Goal: Transaction & Acquisition: Purchase product/service

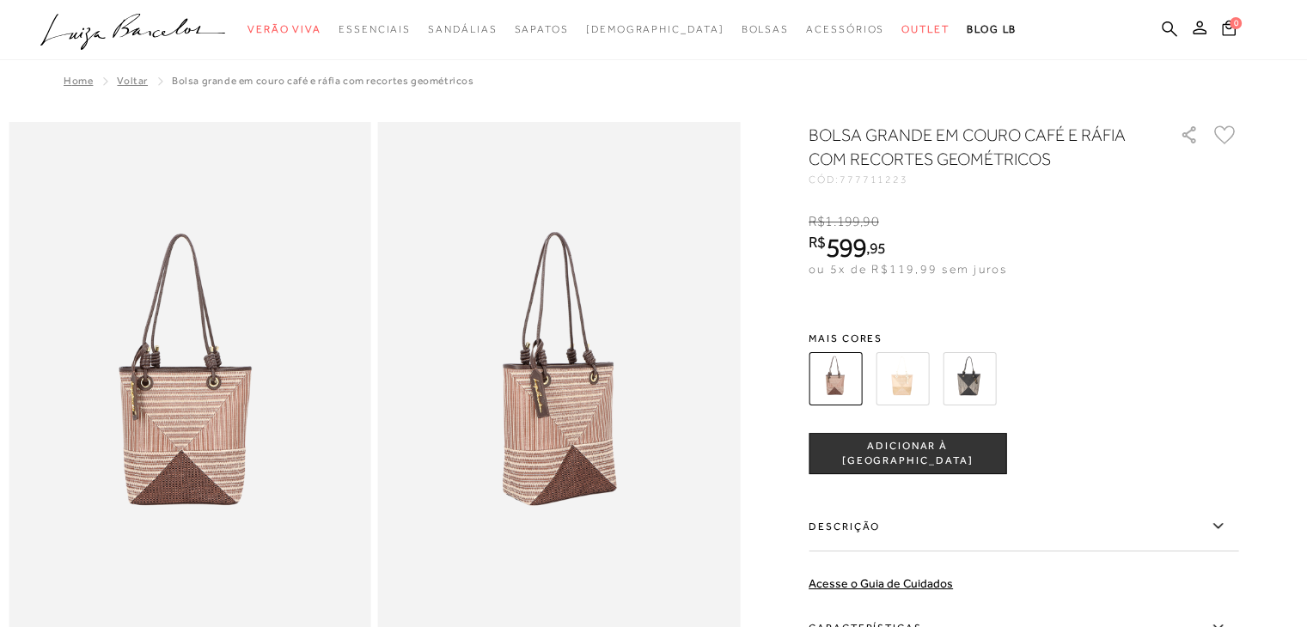
click at [900, 373] on img at bounding box center [901, 378] width 53 height 53
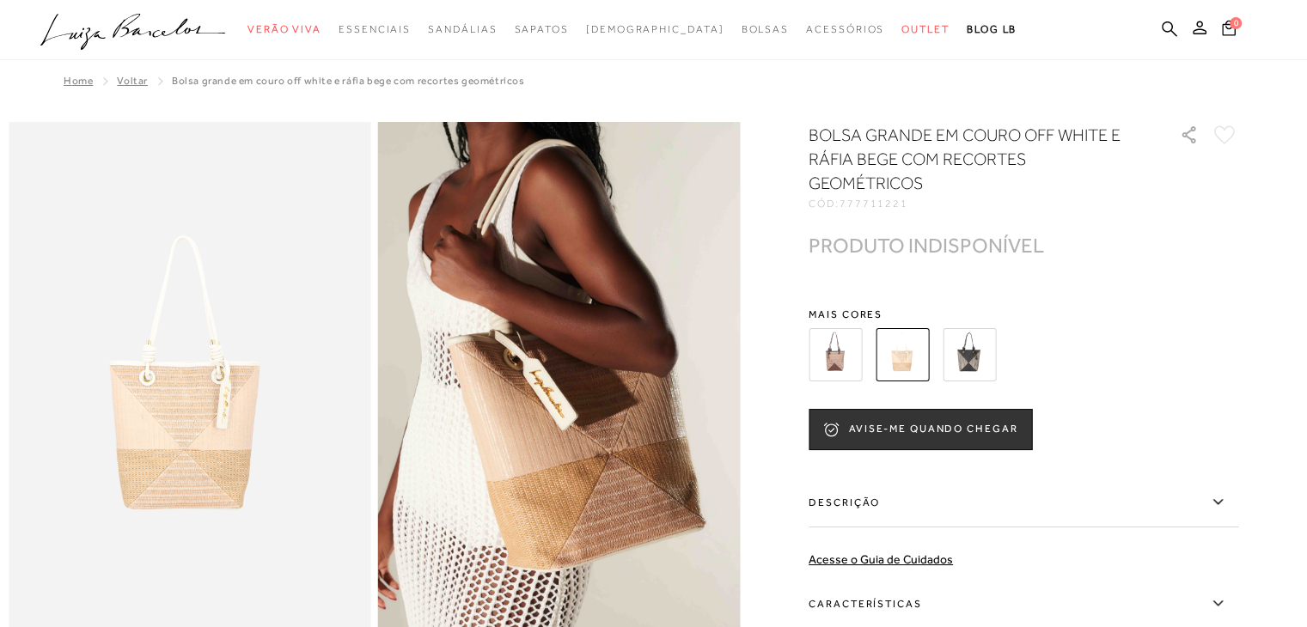
scroll to position [86, 0]
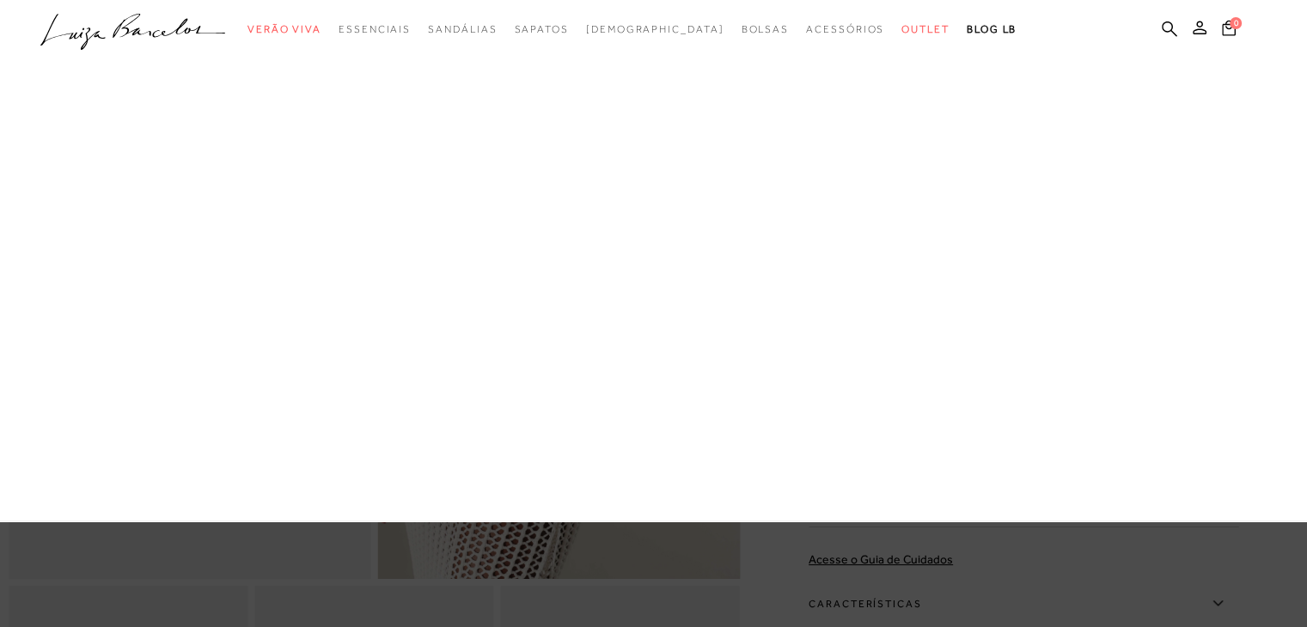
drag, startPoint x: 362, startPoint y: 281, endPoint x: 414, endPoint y: 276, distance: 52.7
click at [0, 0] on link "Sapatos" at bounding box center [0, 0] width 0 height 0
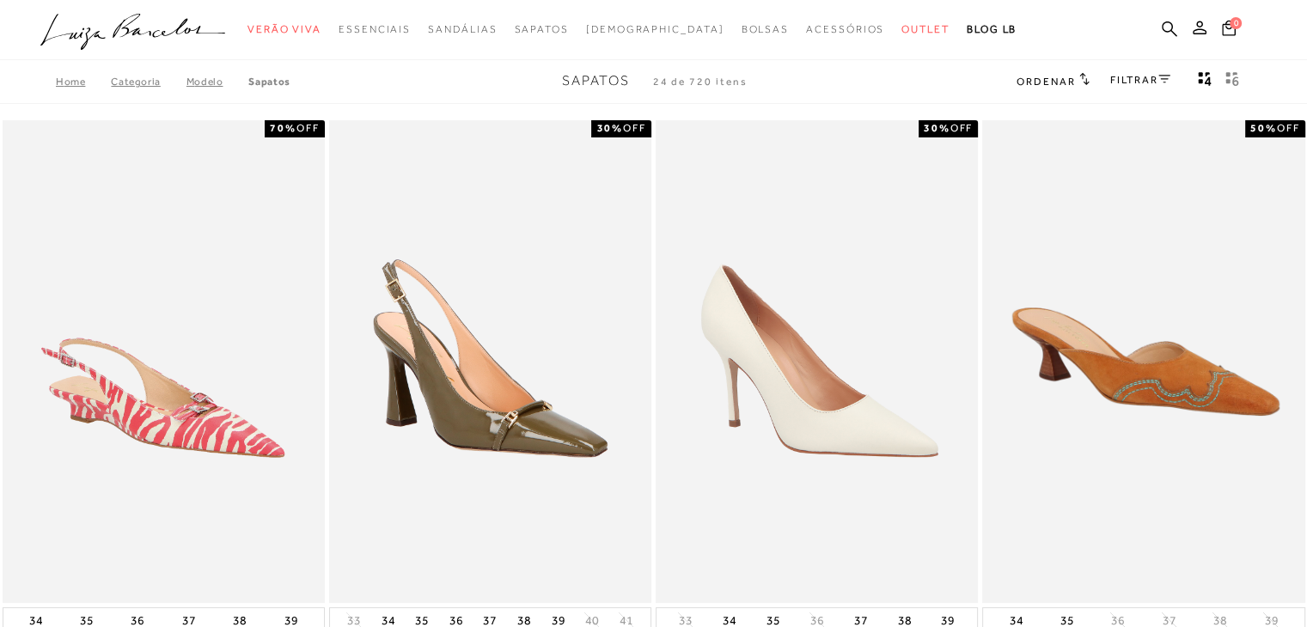
click at [1141, 76] on link "FILTRAR" at bounding box center [1140, 80] width 60 height 12
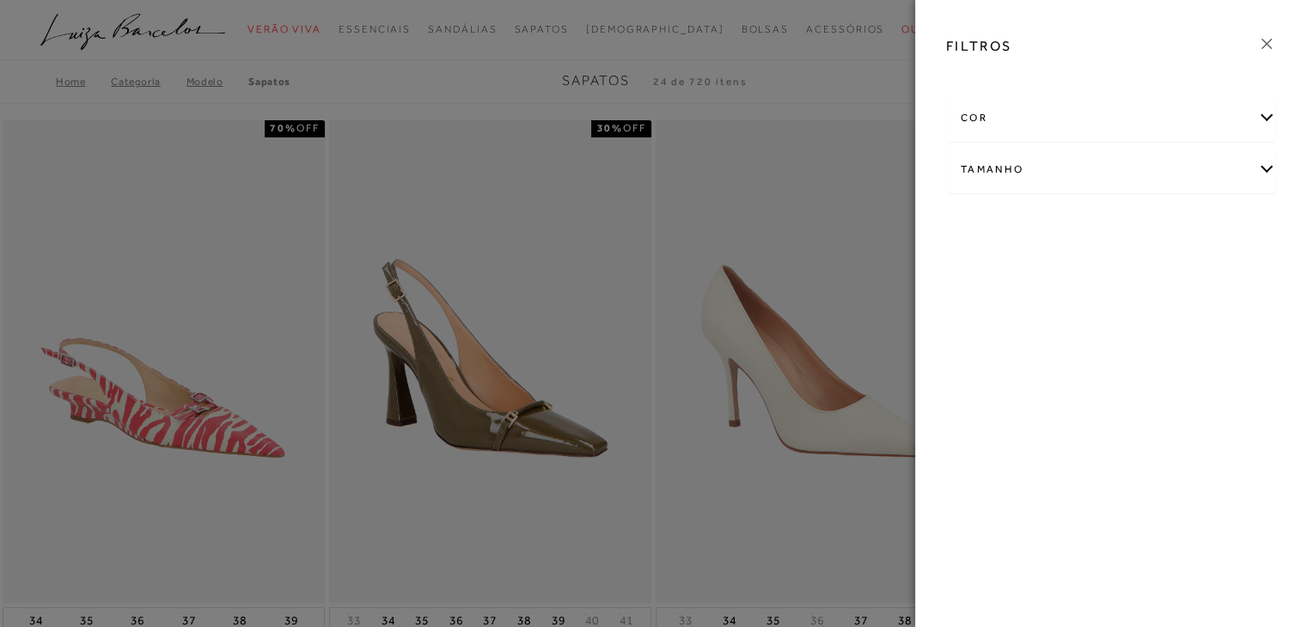
click at [1011, 163] on div "Tamanho" at bounding box center [1111, 170] width 328 height 46
click at [1111, 271] on span "34" at bounding box center [1118, 270] width 25 height 13
click at [1111, 271] on input "34" at bounding box center [1109, 273] width 17 height 17
checkbox input "true"
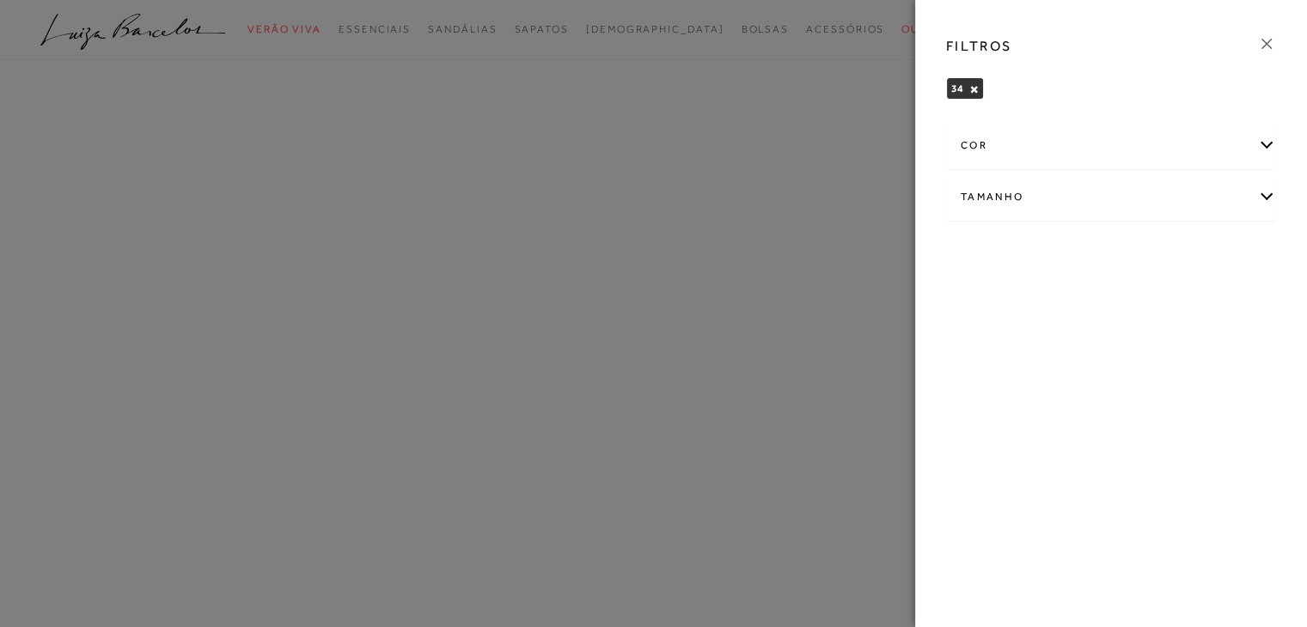
click at [838, 80] on div at bounding box center [653, 313] width 1307 height 627
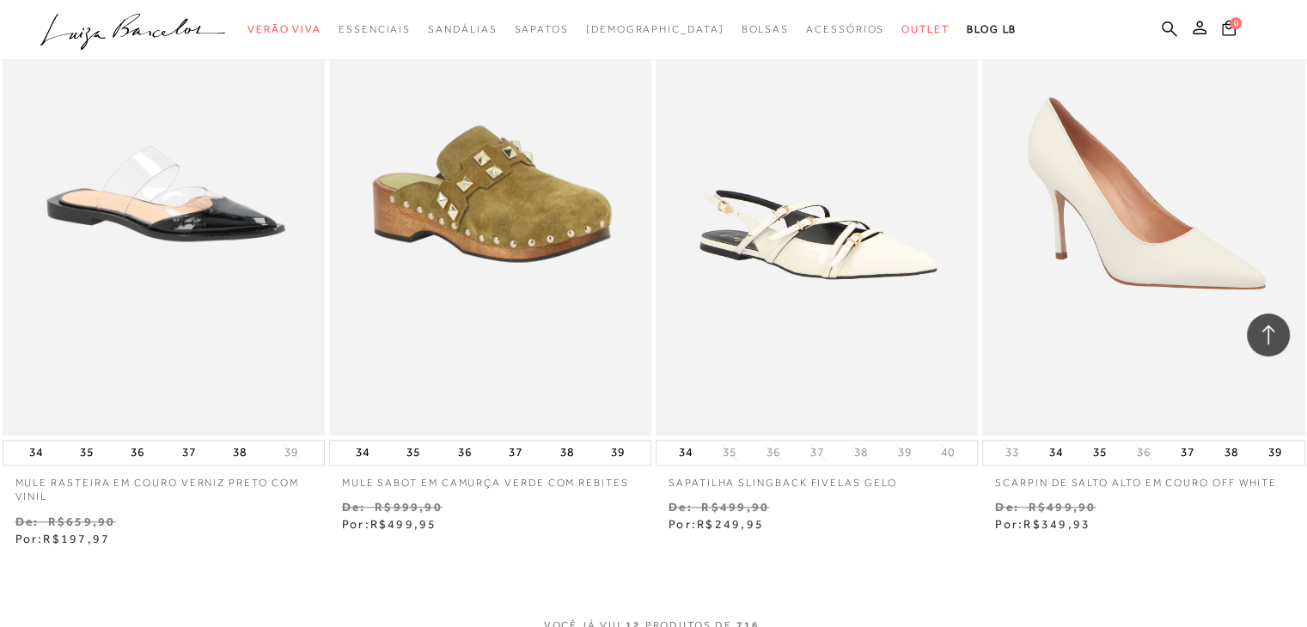
scroll to position [1804, 0]
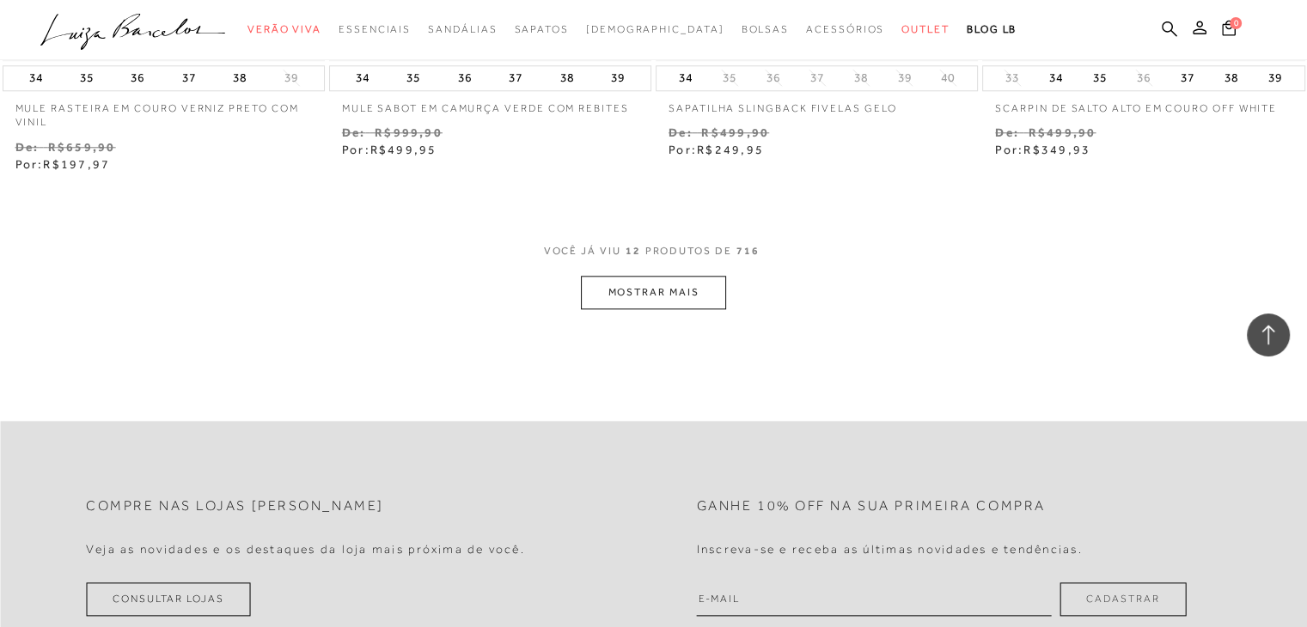
click at [704, 283] on button "MOSTRAR MAIS" at bounding box center [653, 293] width 144 height 34
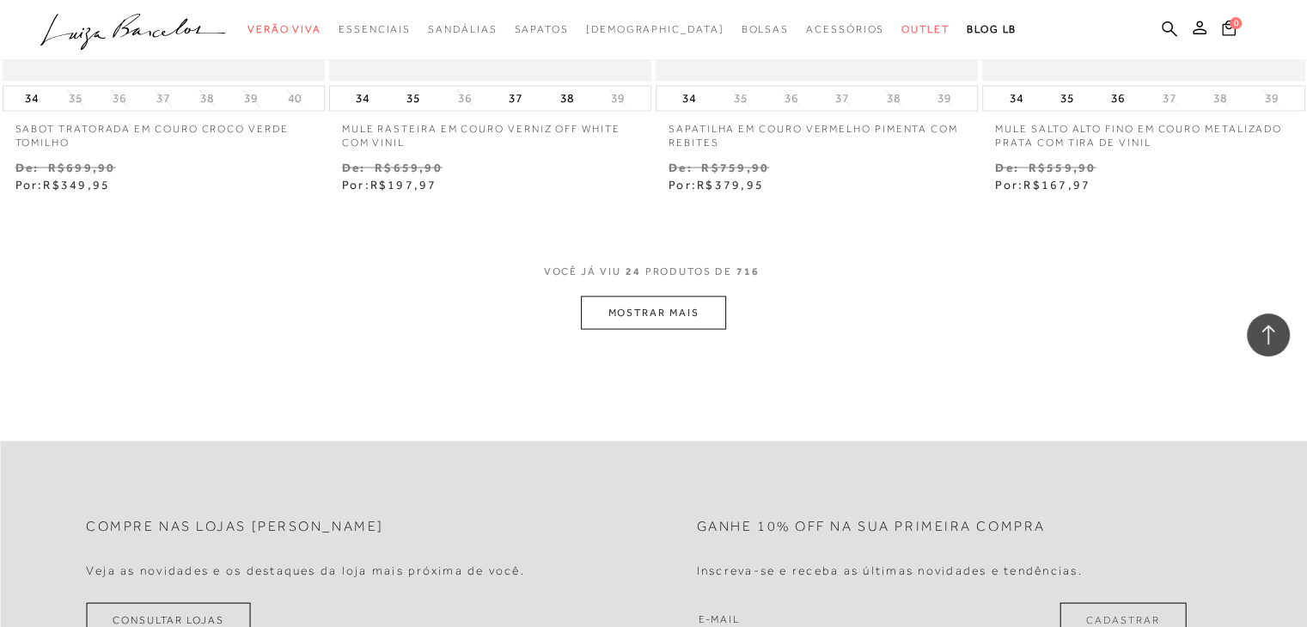
scroll to position [3694, 0]
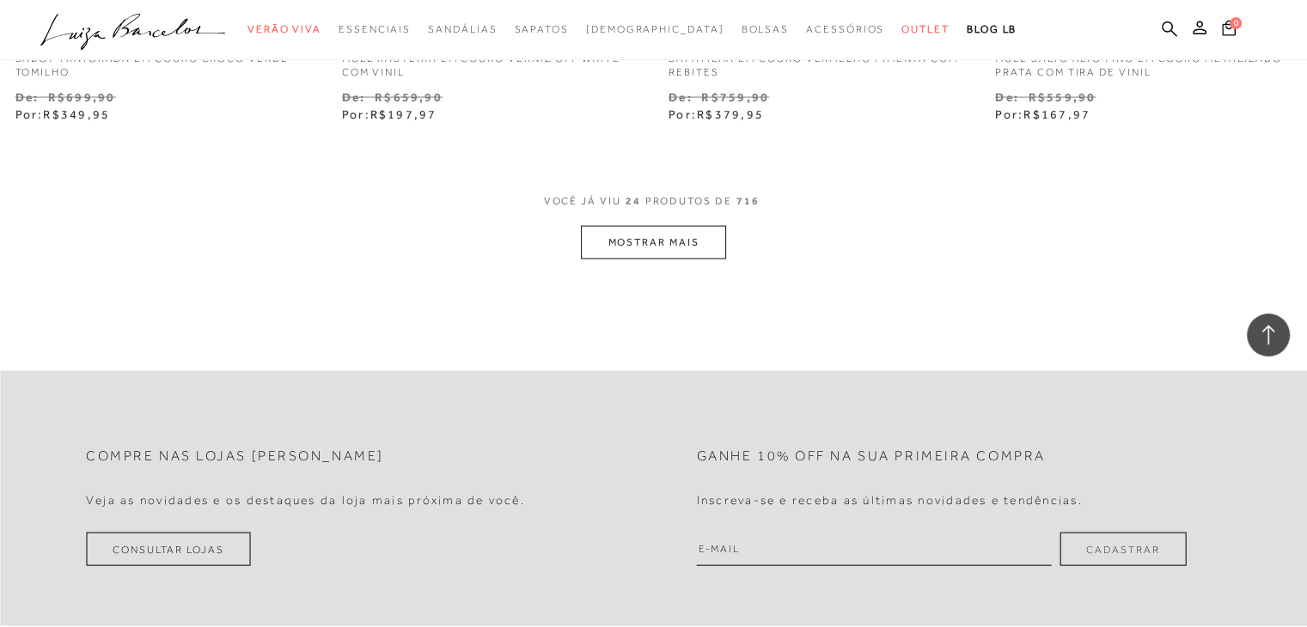
click at [656, 236] on button "MOSTRAR MAIS" at bounding box center [653, 243] width 144 height 34
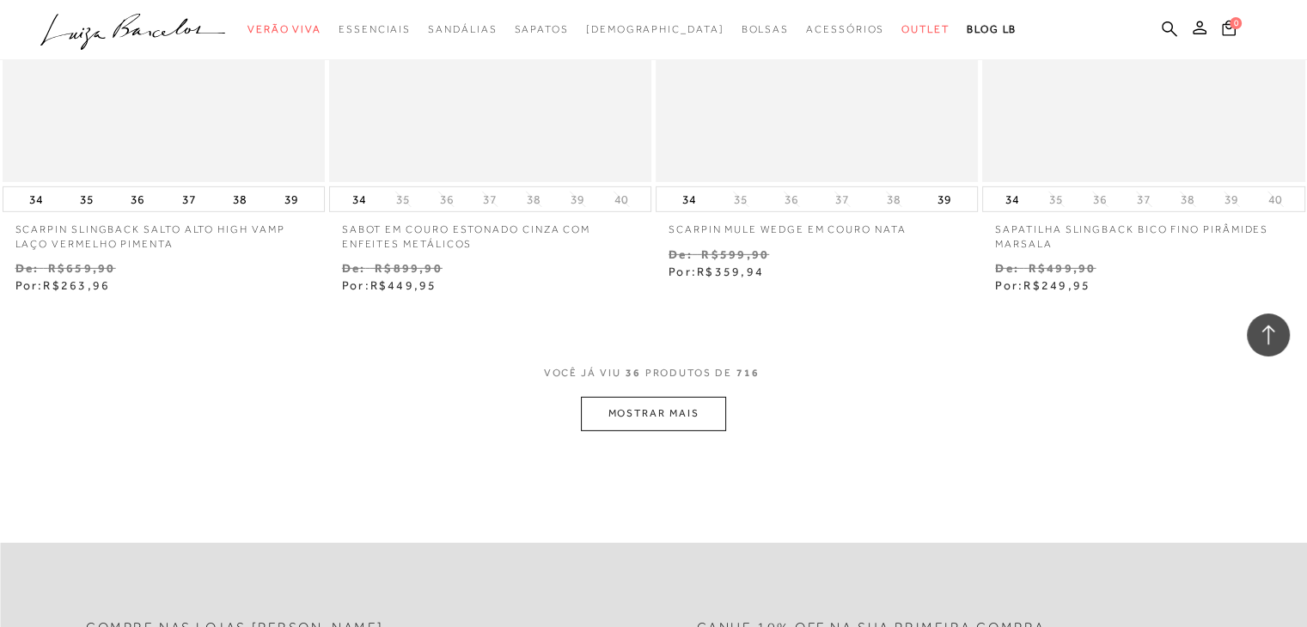
scroll to position [5585, 0]
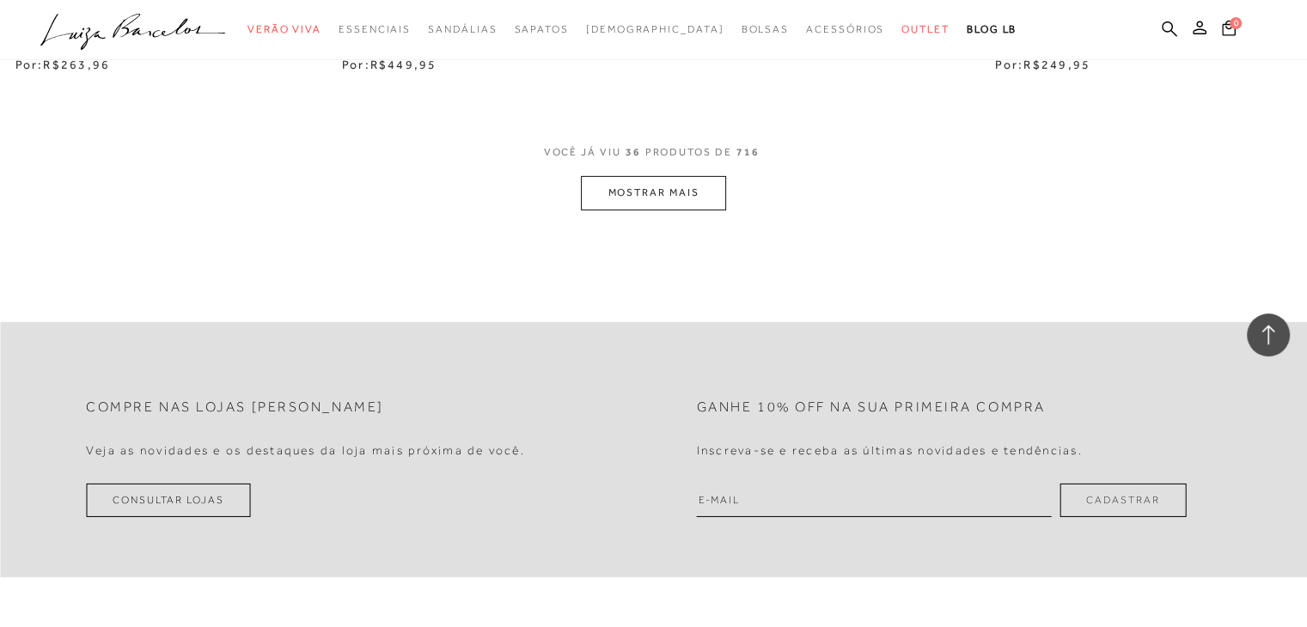
click at [674, 199] on button "MOSTRAR MAIS" at bounding box center [653, 193] width 144 height 34
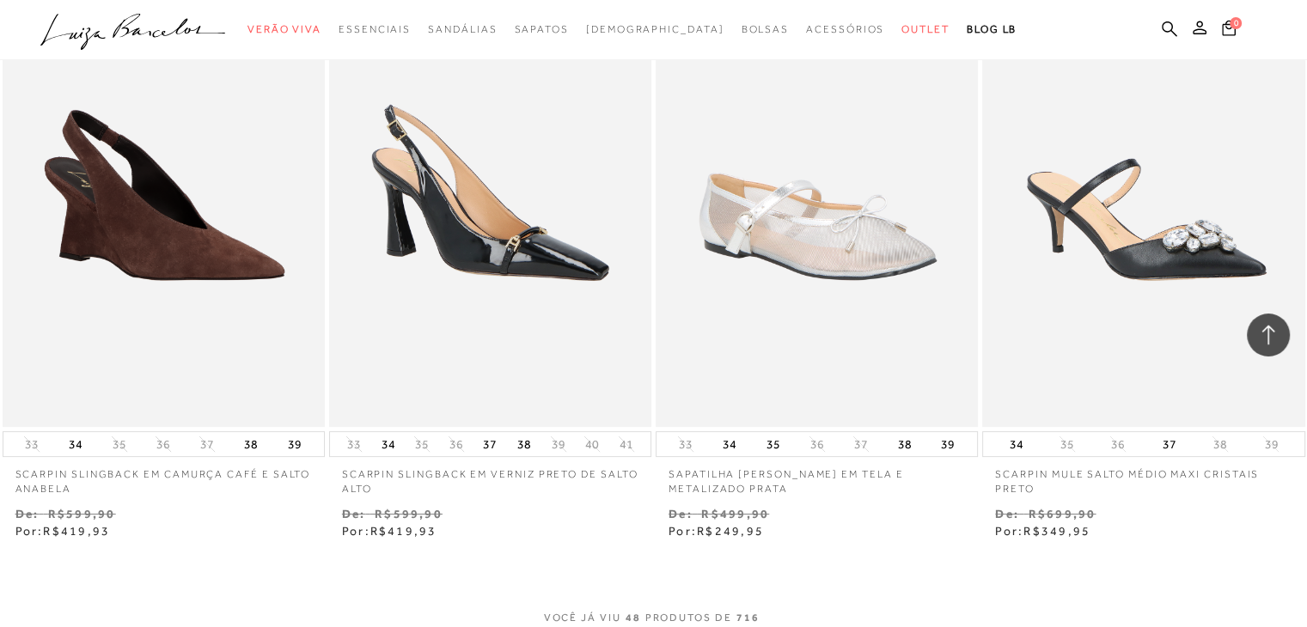
scroll to position [7389, 0]
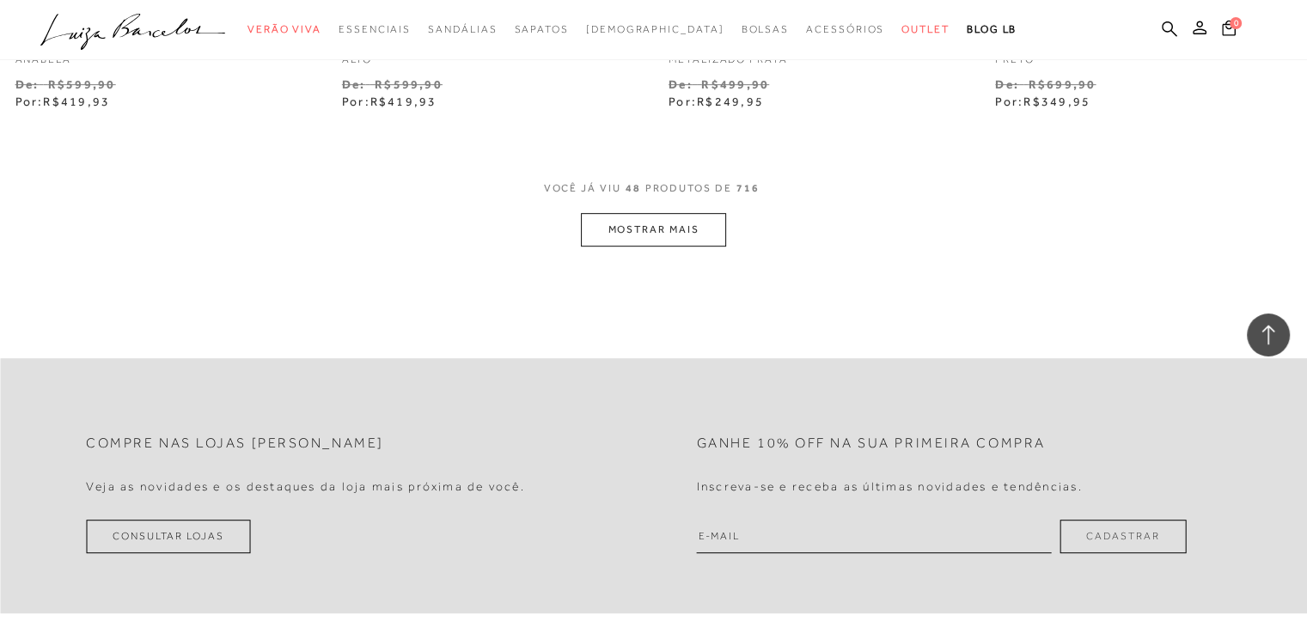
click at [671, 231] on button "MOSTRAR MAIS" at bounding box center [653, 230] width 144 height 34
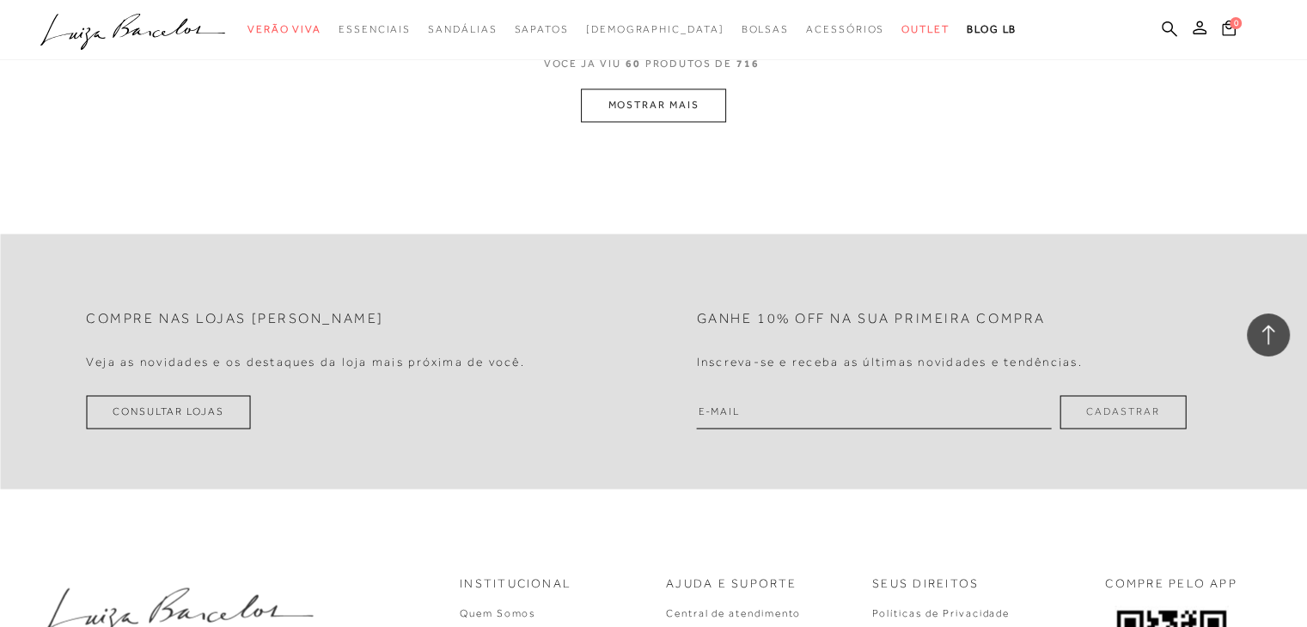
scroll to position [9365, 0]
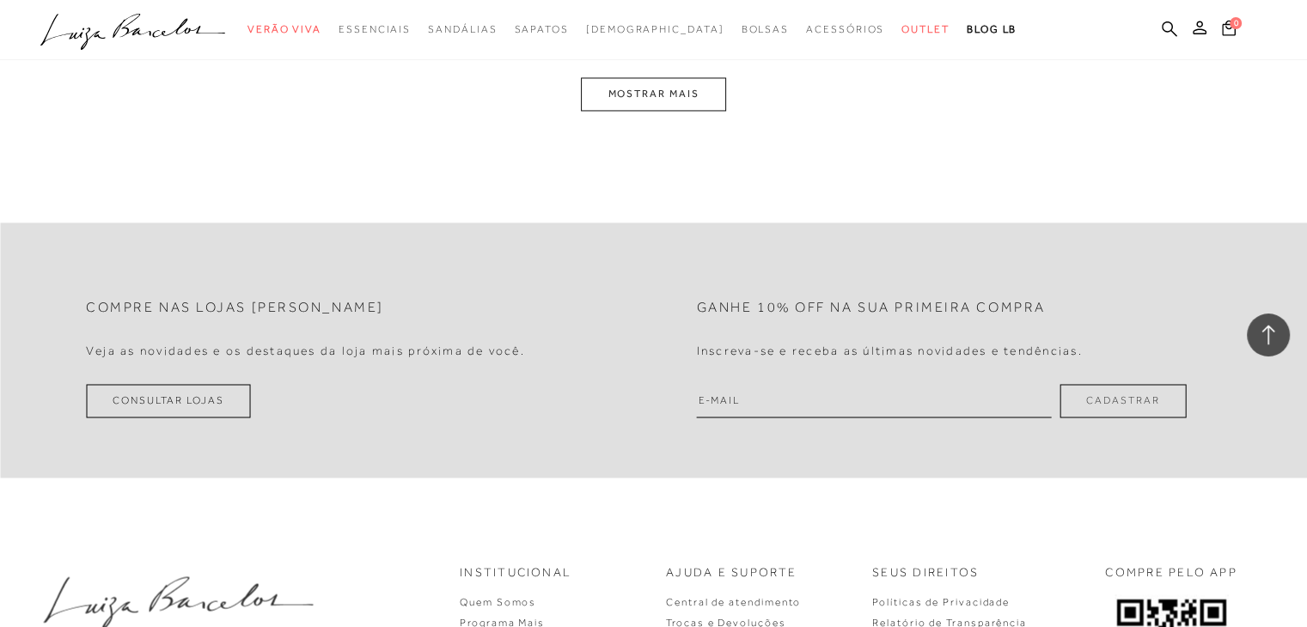
click at [651, 79] on button "MOSTRAR MAIS" at bounding box center [653, 94] width 144 height 34
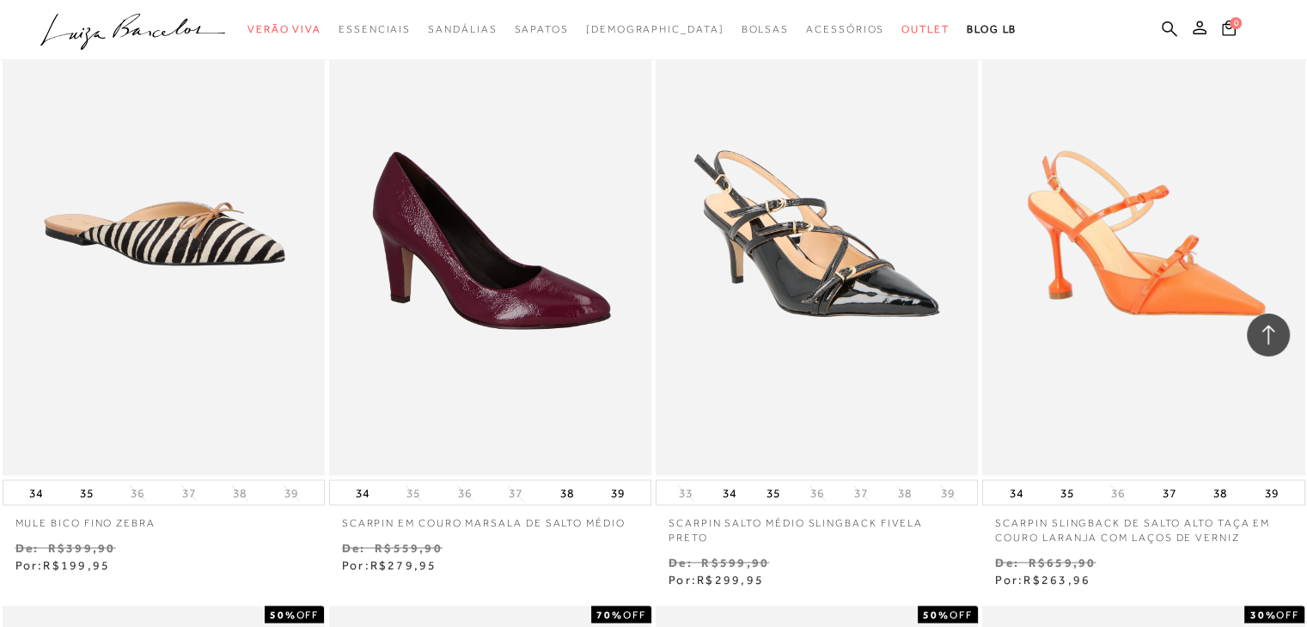
scroll to position [11204, 0]
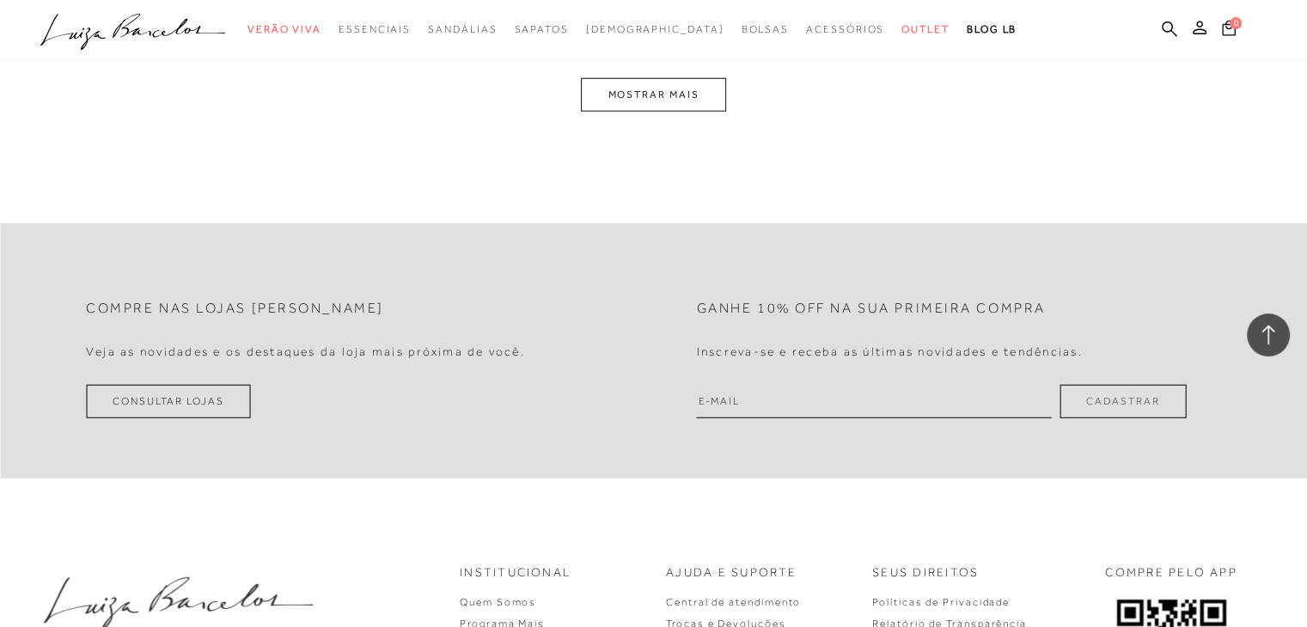
click at [701, 94] on button "MOSTRAR MAIS" at bounding box center [653, 95] width 144 height 34
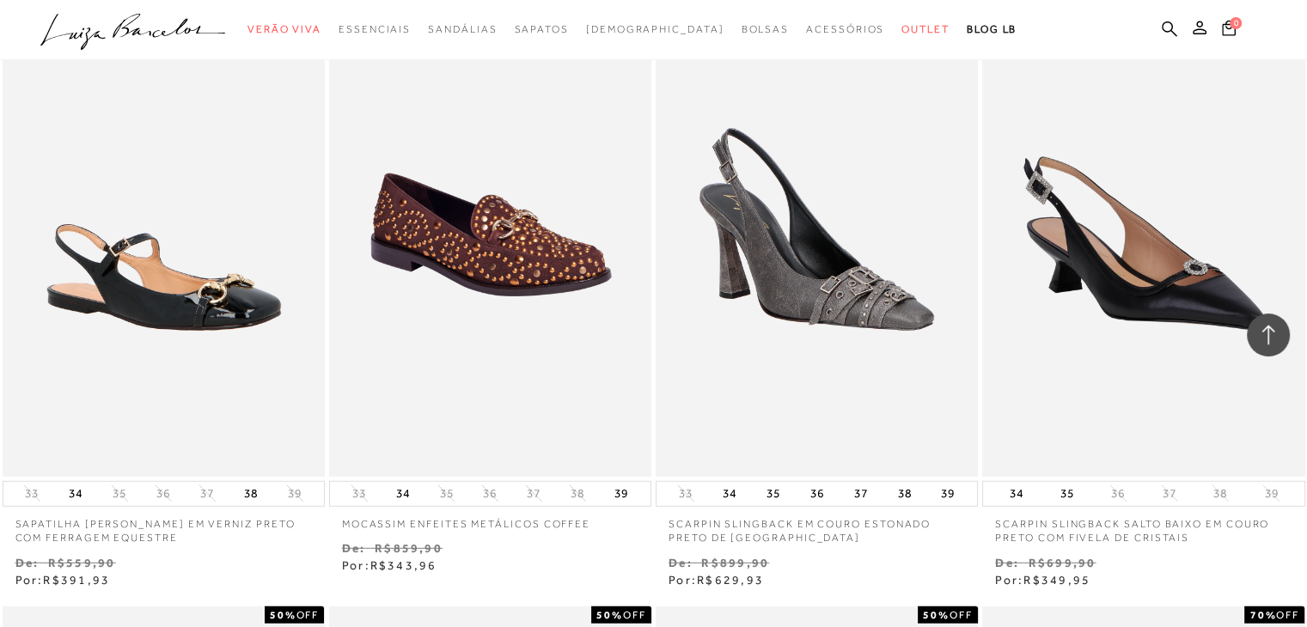
scroll to position [13046, 0]
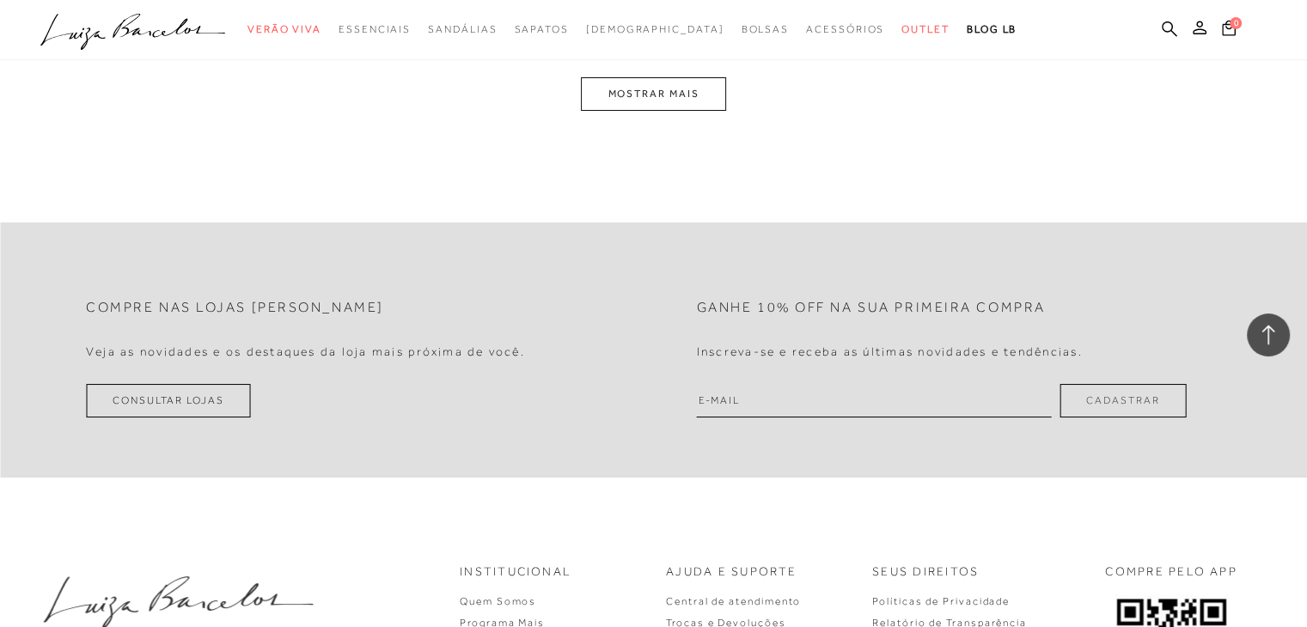
click at [684, 80] on button "MOSTRAR MAIS" at bounding box center [653, 94] width 144 height 34
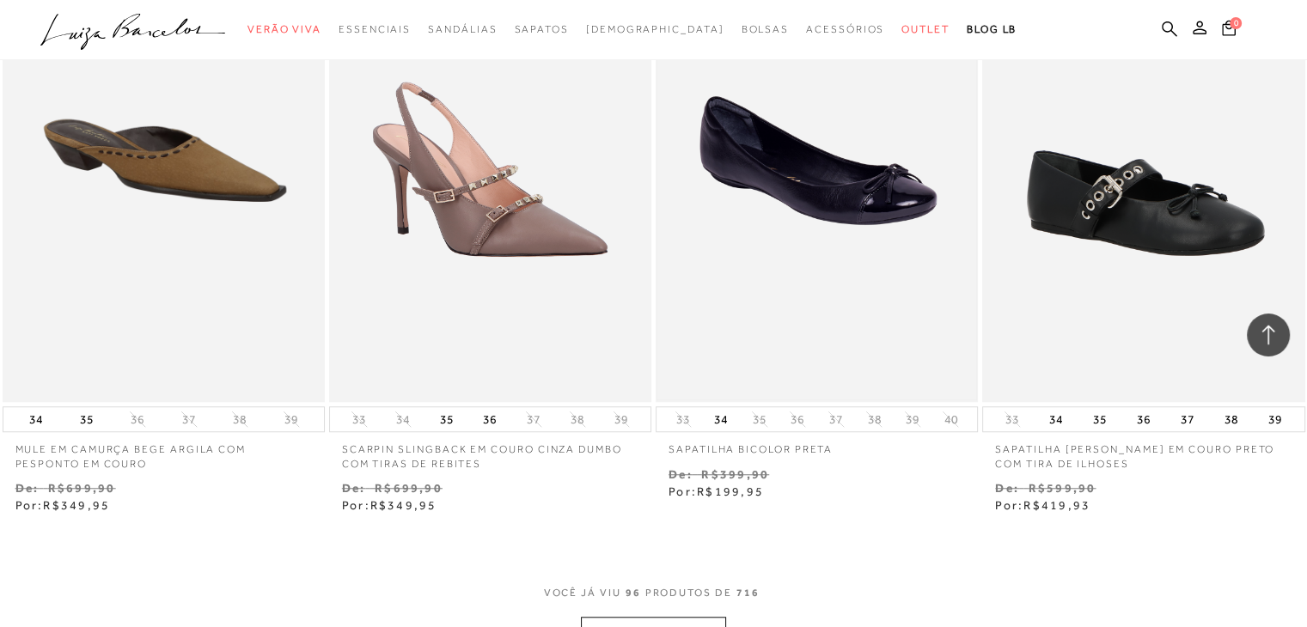
scroll to position [14563, 0]
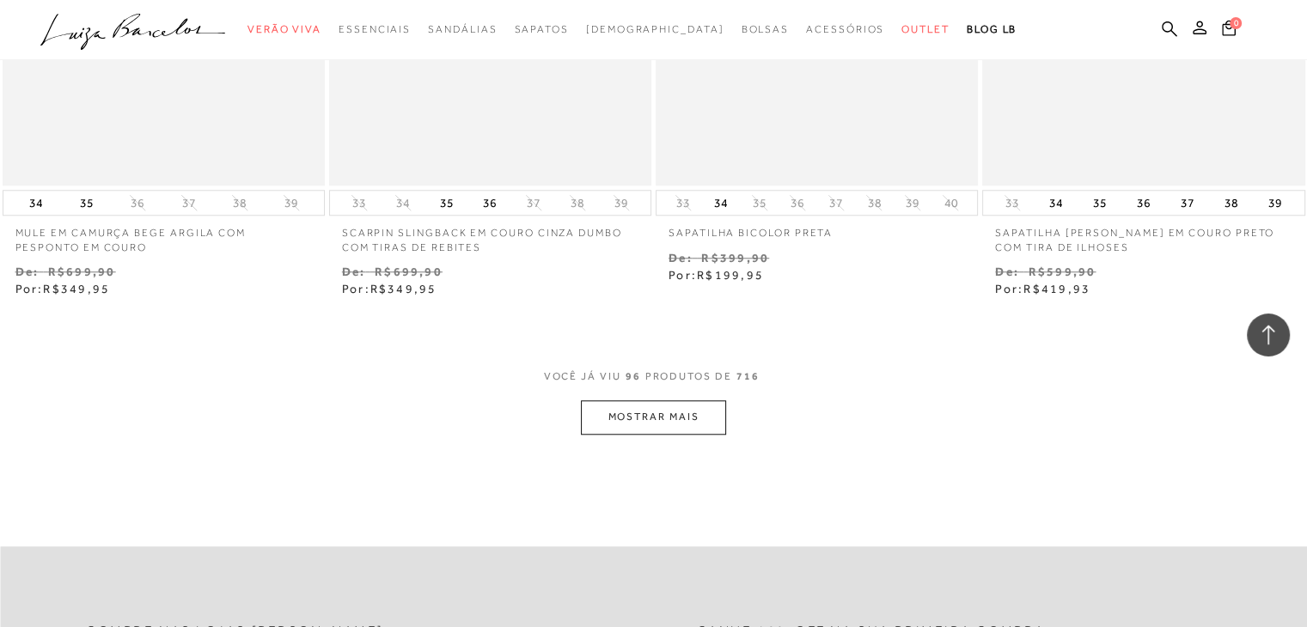
click at [694, 412] on button "MOSTRAR MAIS" at bounding box center [653, 417] width 144 height 34
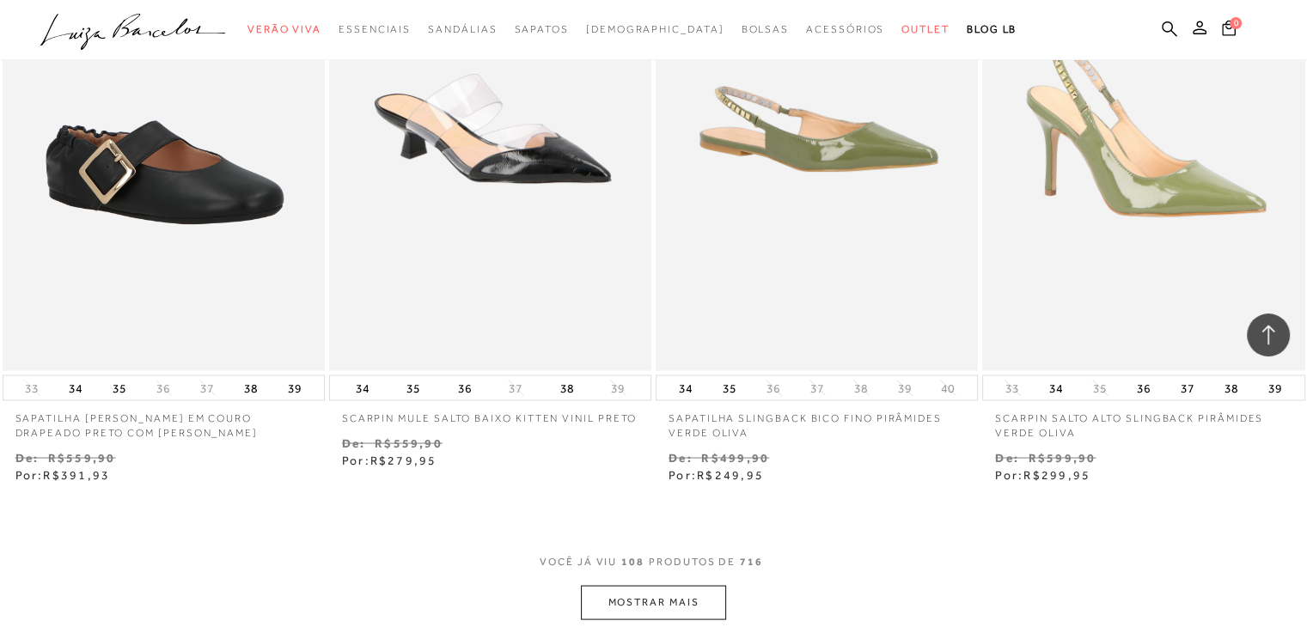
scroll to position [16517, 0]
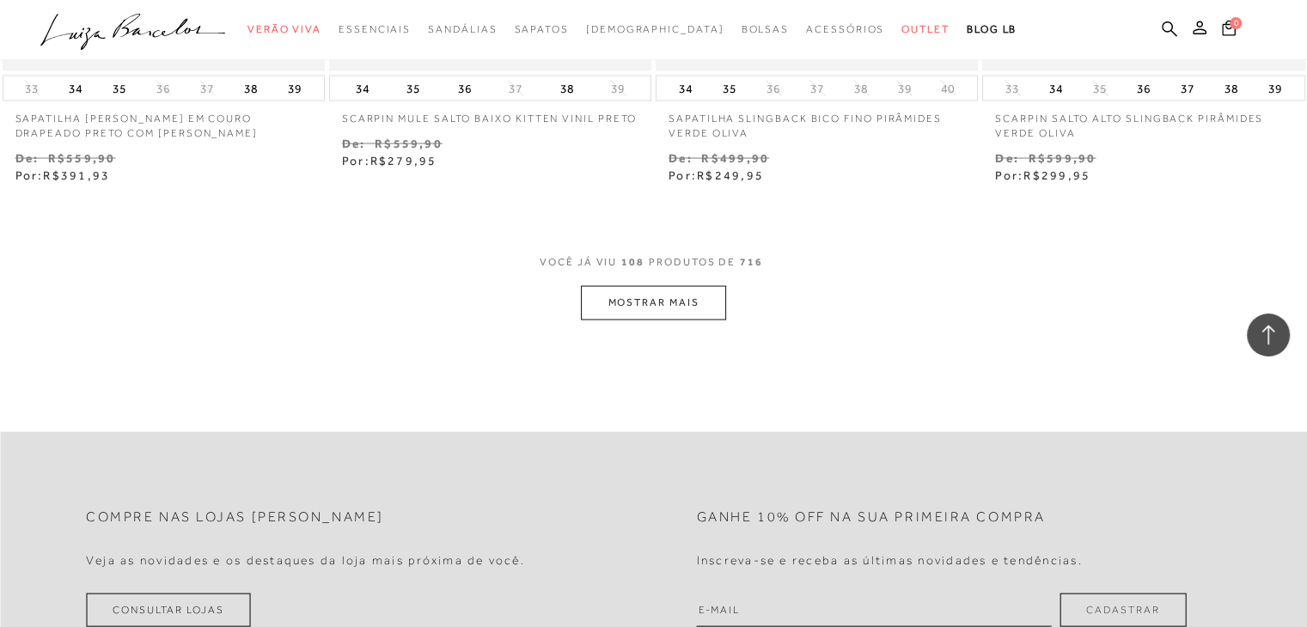
click at [711, 313] on button "MOSTRAR MAIS" at bounding box center [653, 303] width 144 height 34
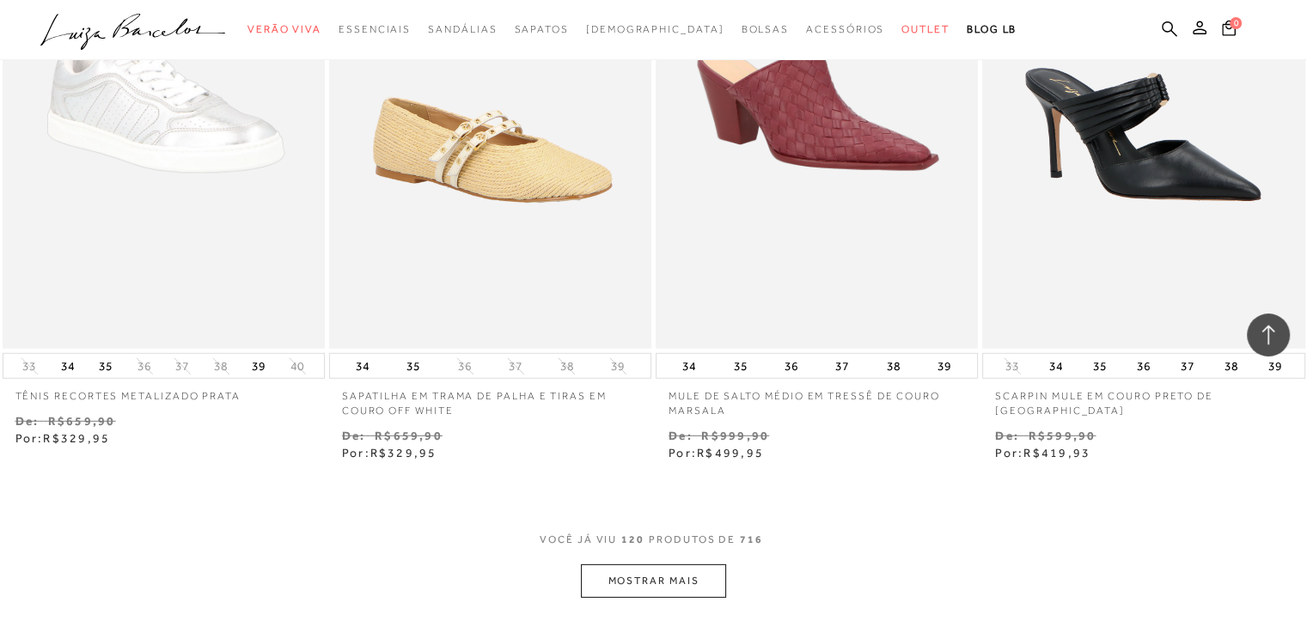
scroll to position [18322, 0]
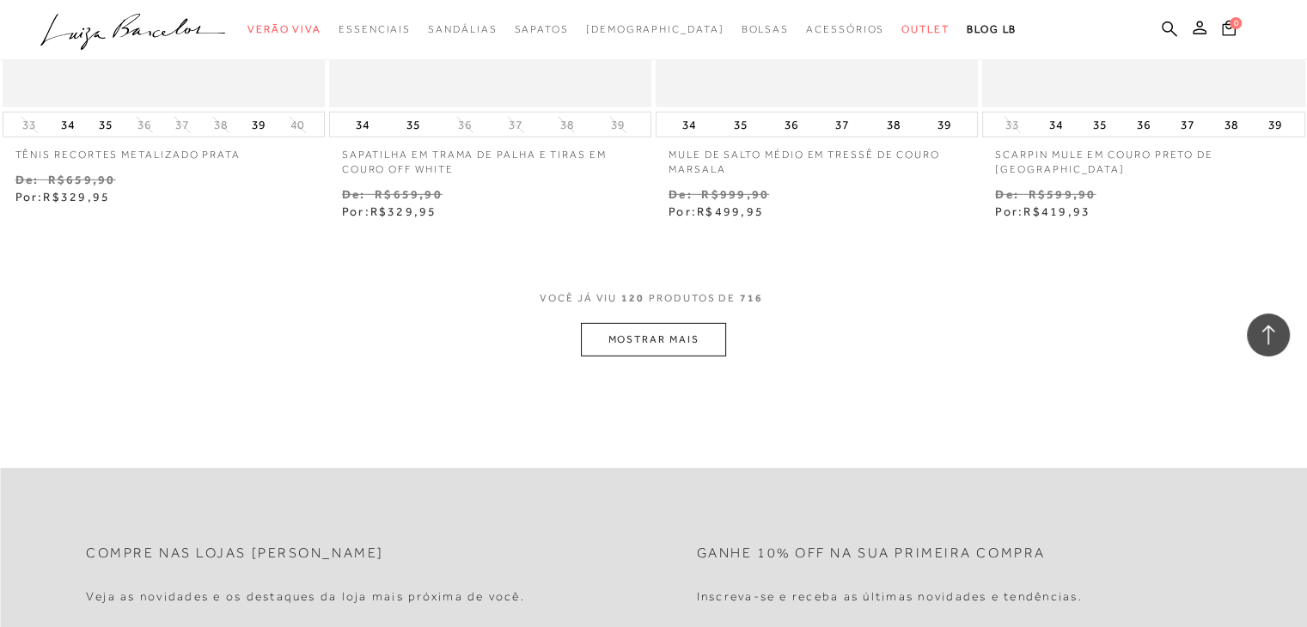
click at [591, 348] on button "MOSTRAR MAIS" at bounding box center [653, 340] width 144 height 34
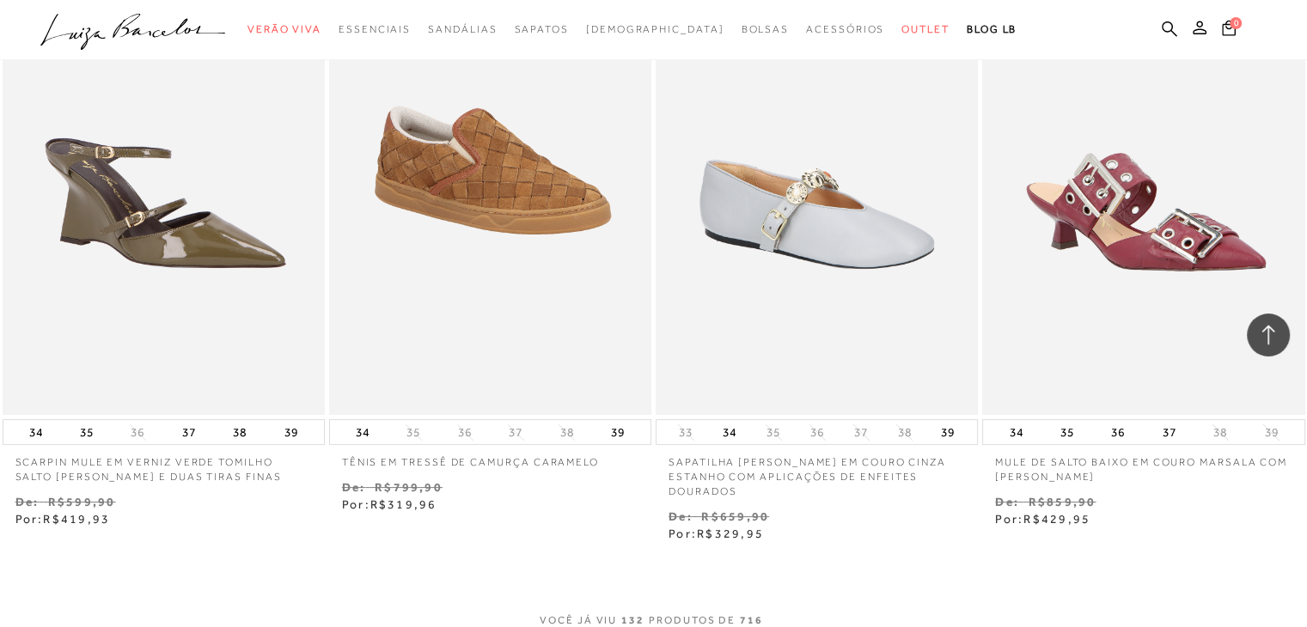
scroll to position [20298, 0]
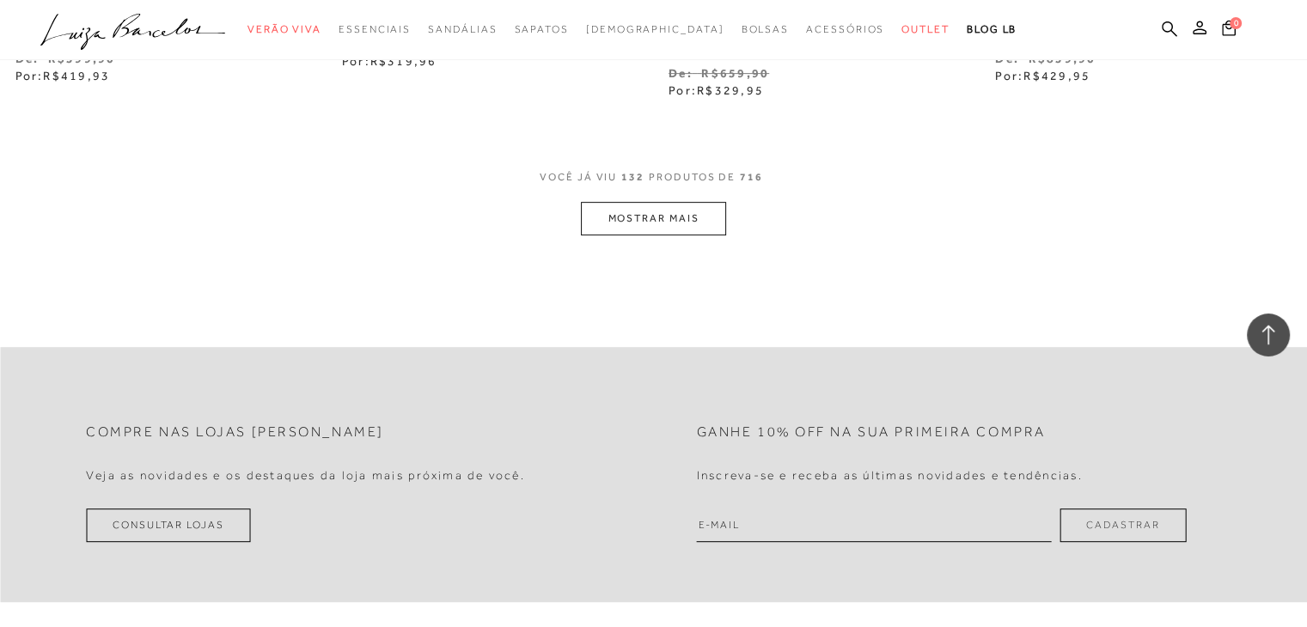
click at [688, 214] on button "MOSTRAR MAIS" at bounding box center [653, 219] width 144 height 34
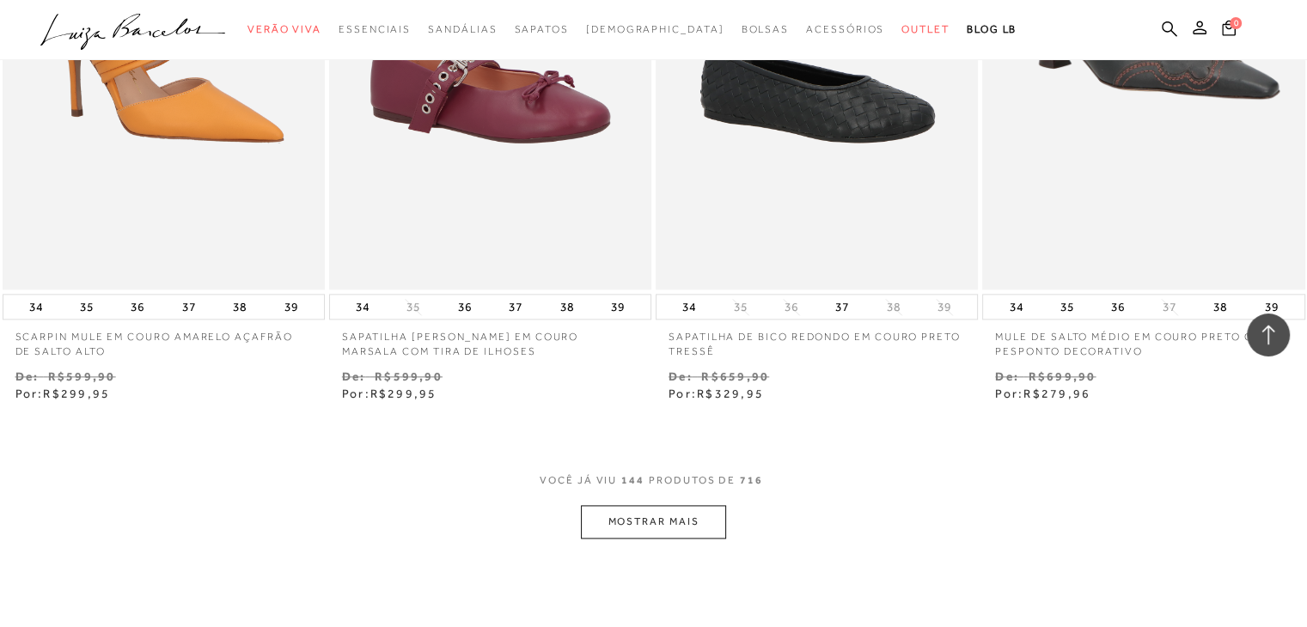
scroll to position [22016, 0]
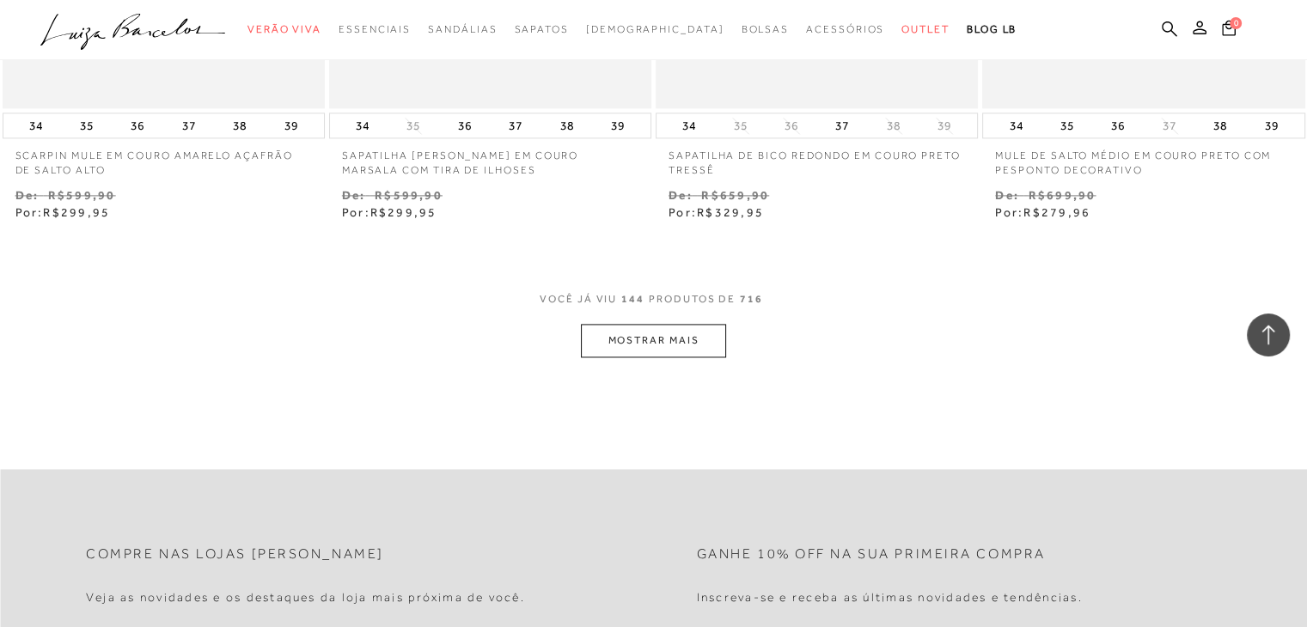
click at [638, 337] on button "MOSTRAR MAIS" at bounding box center [653, 341] width 144 height 34
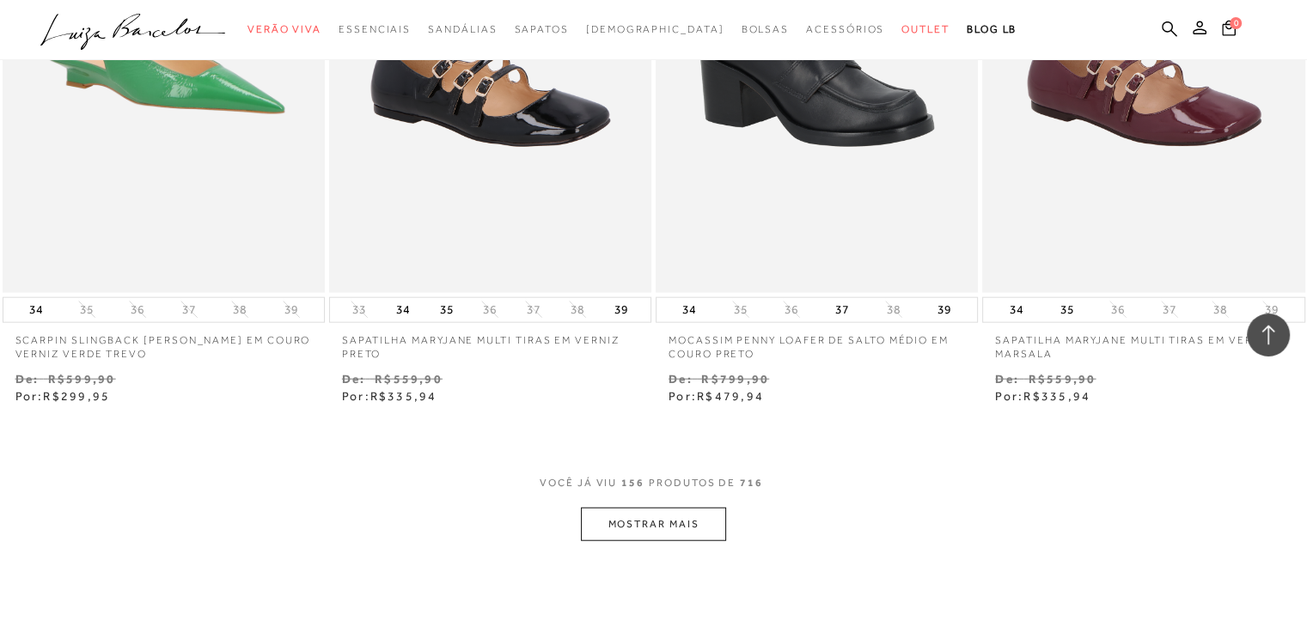
scroll to position [23992, 0]
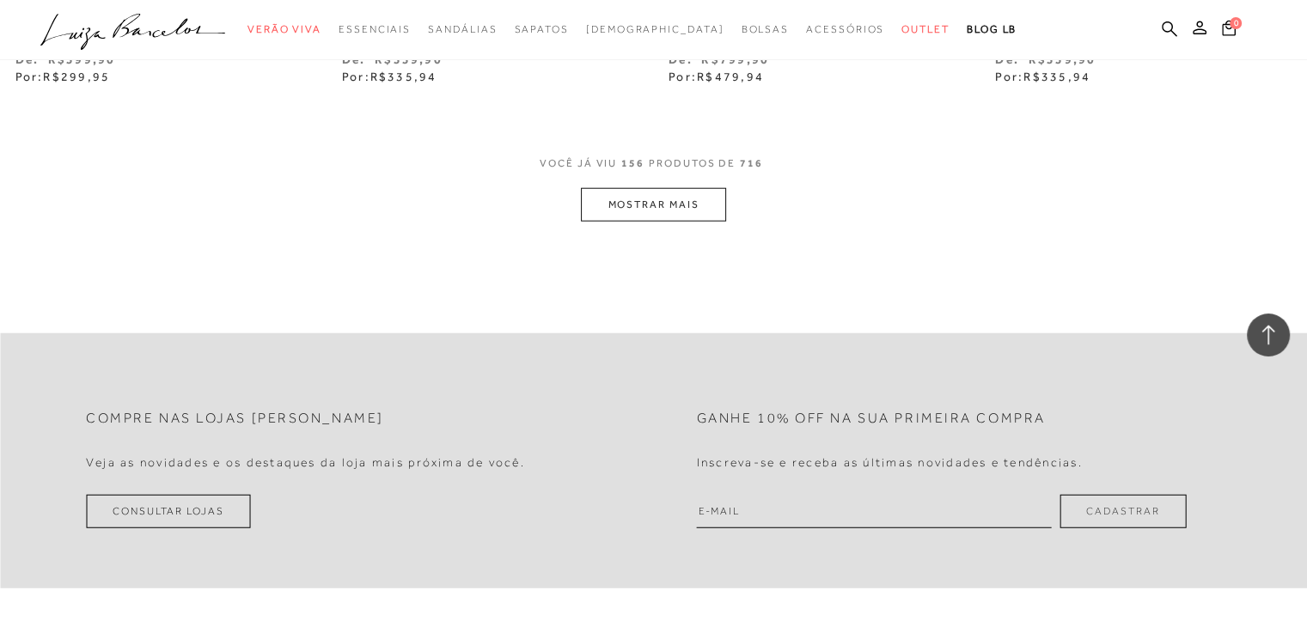
click at [686, 202] on button "MOSTRAR MAIS" at bounding box center [653, 205] width 144 height 34
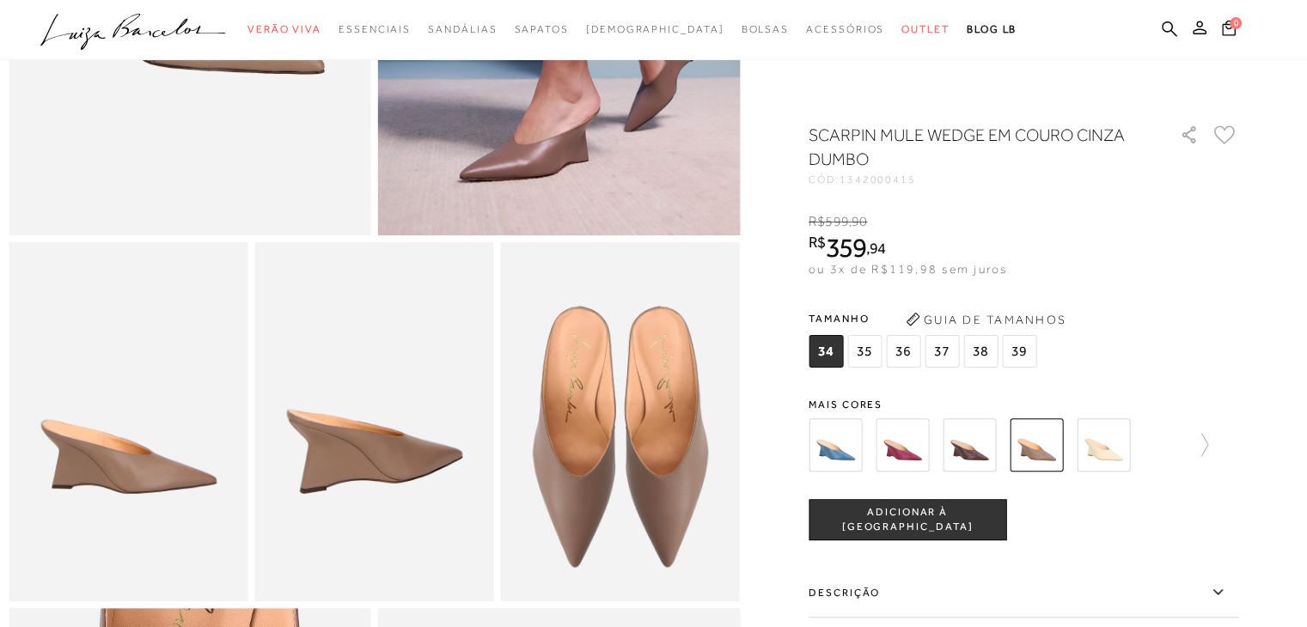
scroll to position [86, 0]
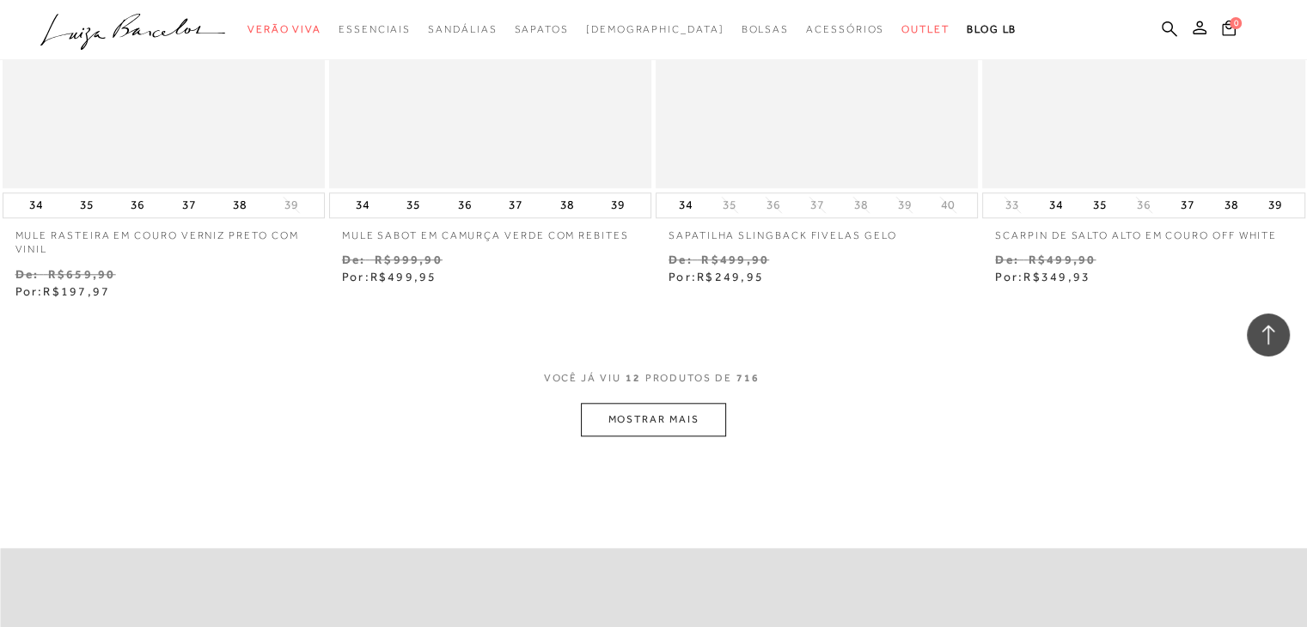
scroll to position [1976, 0]
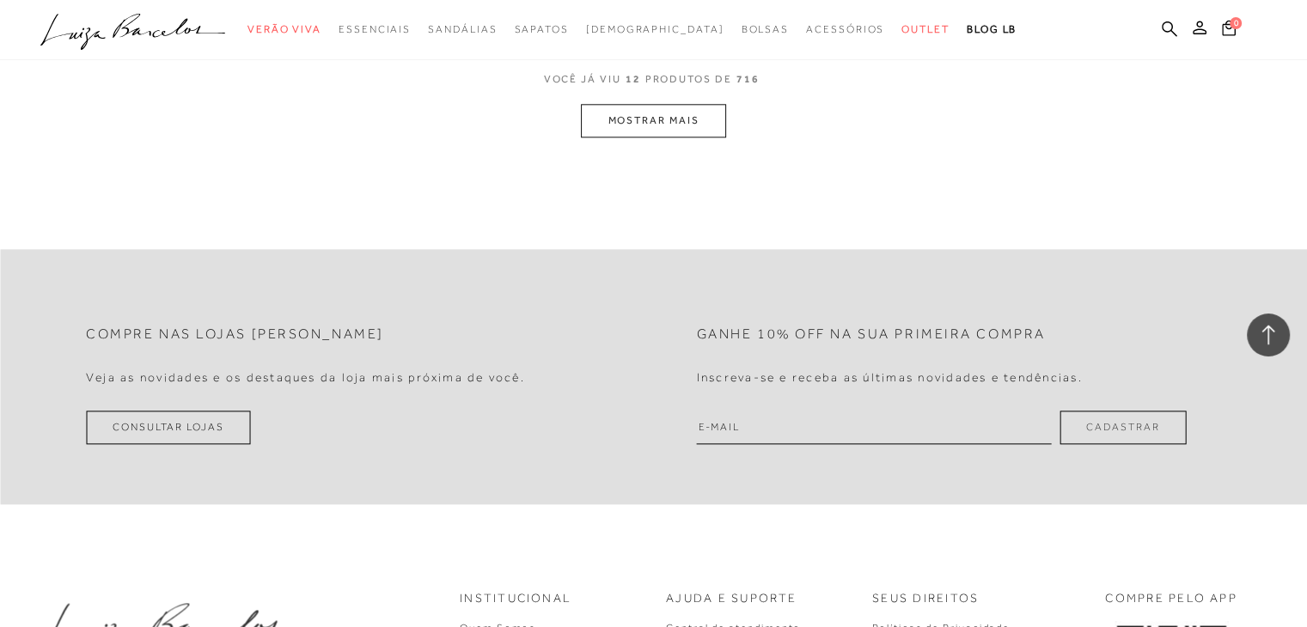
click at [705, 119] on button "MOSTRAR MAIS" at bounding box center [653, 121] width 144 height 34
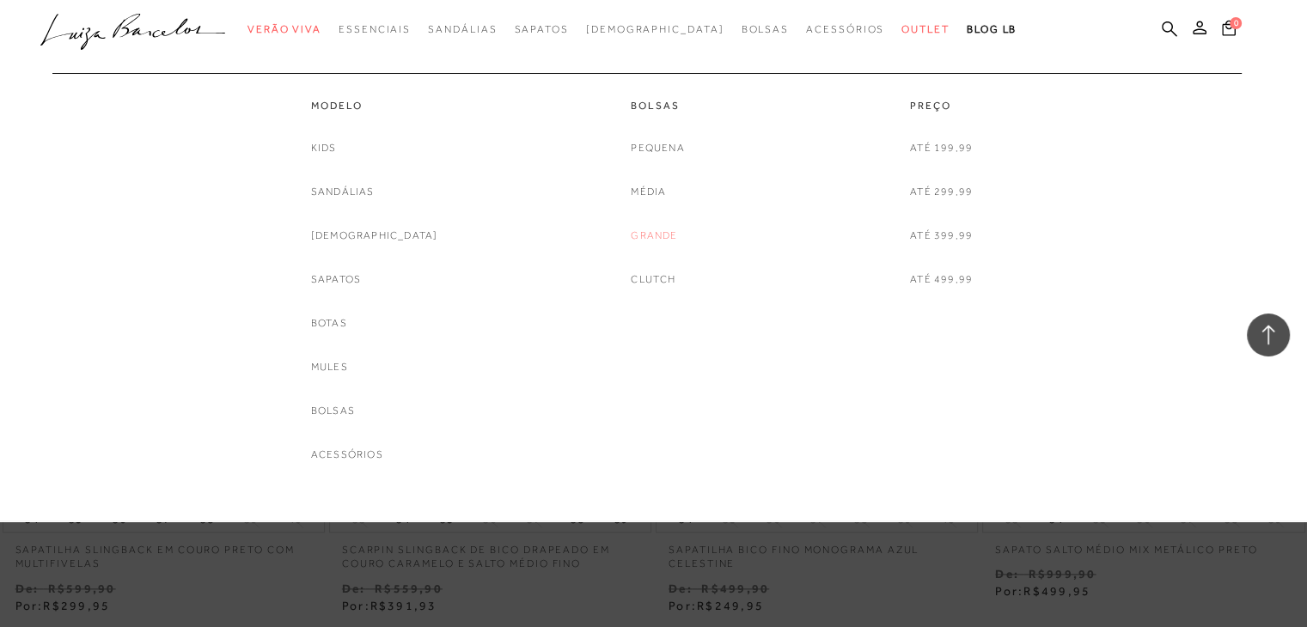
click at [646, 243] on link "Grande" at bounding box center [654, 236] width 46 height 18
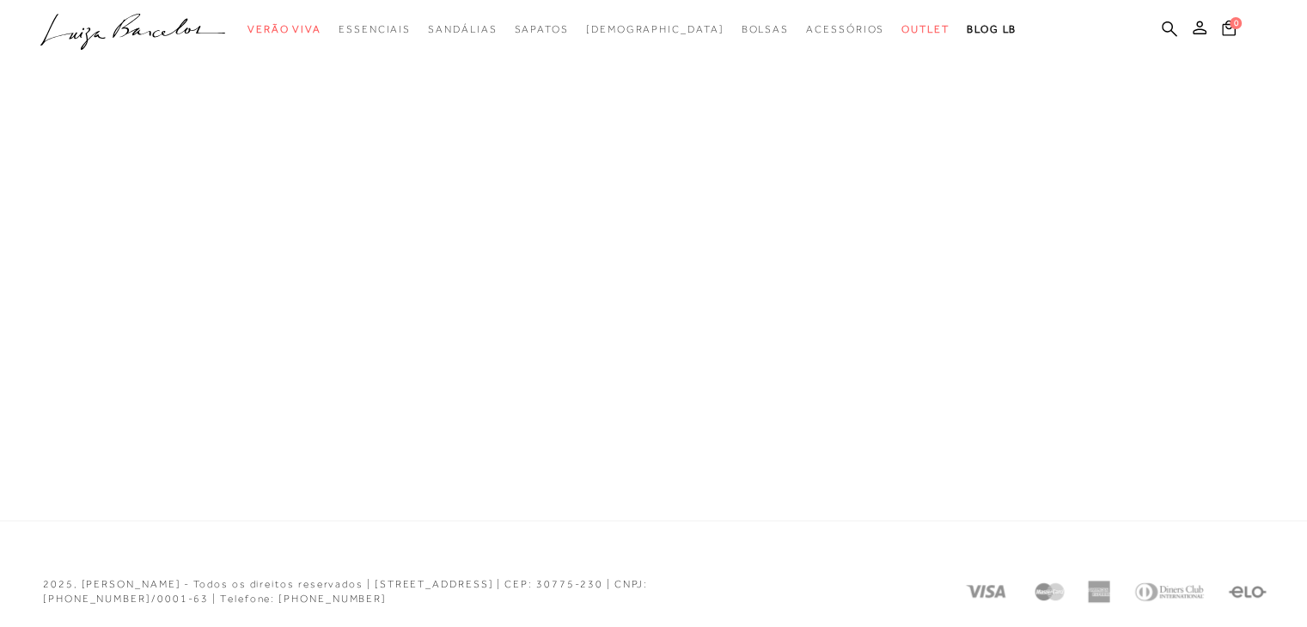
scroll to position [924, 0]
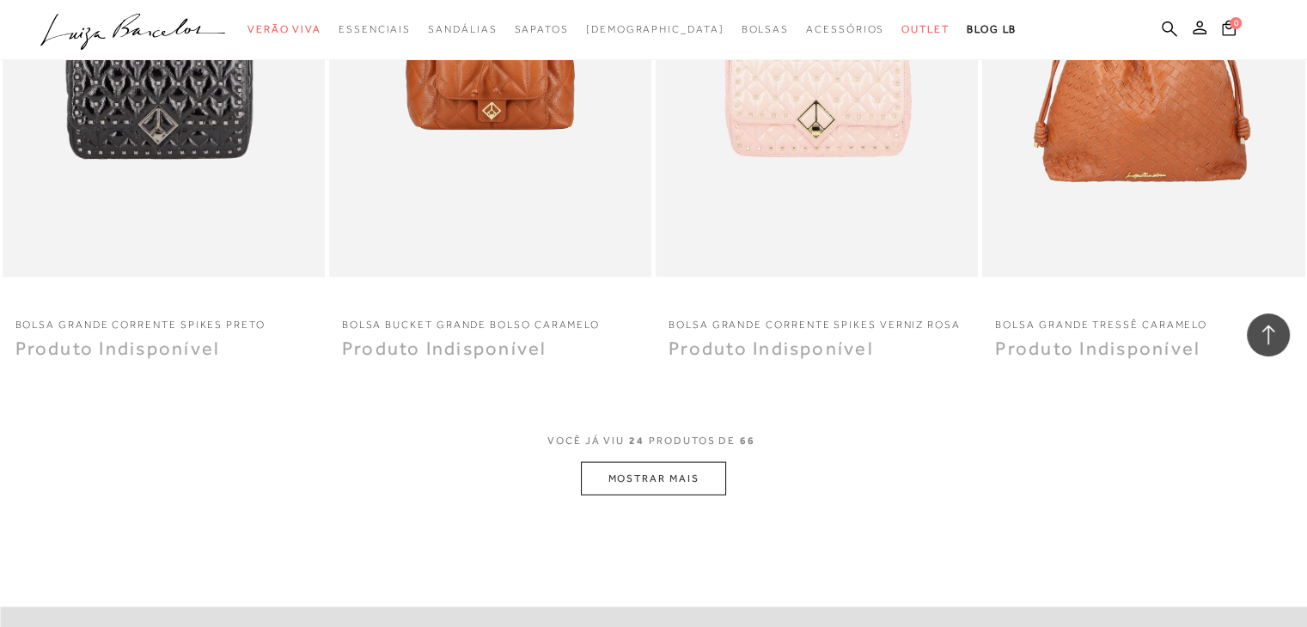
scroll to position [3351, 0]
